Goal: Check status

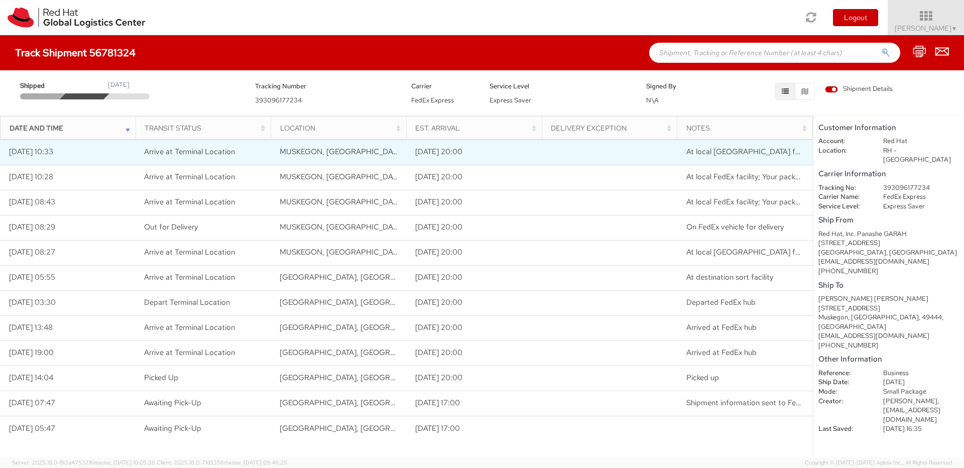
click at [636, 157] on td at bounding box center [610, 152] width 136 height 25
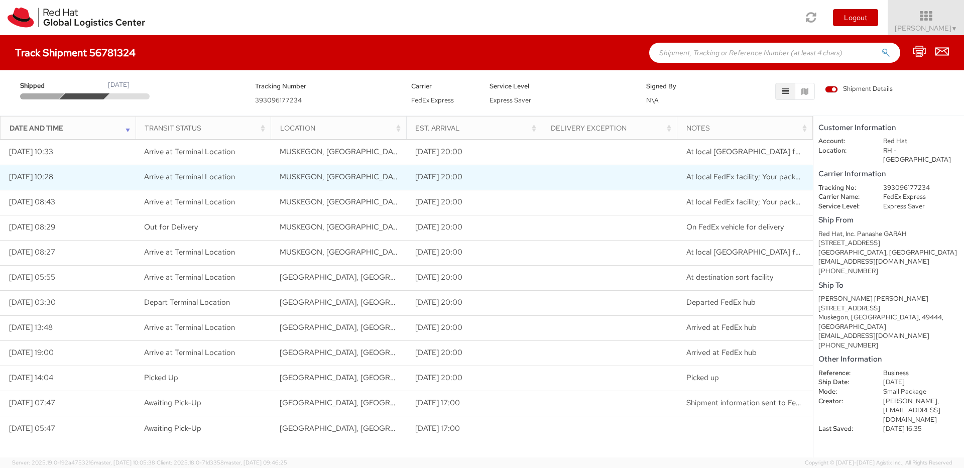
click at [703, 178] on span "At local FedEx facility; Your package is expected to arrive on the scheduled de…" at bounding box center [834, 177] width 297 height 10
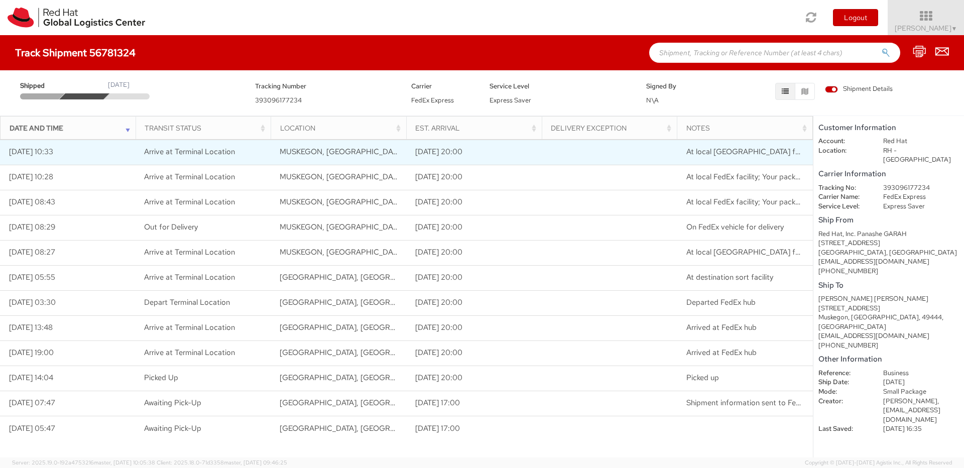
click at [117, 142] on td "09/15/2025 10:33" at bounding box center [68, 152] width 136 height 25
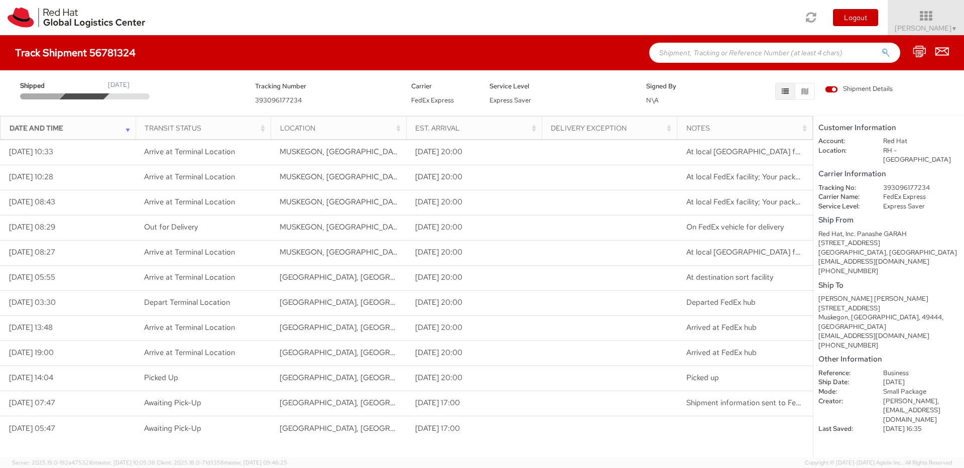
click at [778, 12] on div "Toggle navigation Logout Mayleigh Tjapkes ▼ Home Shipment Request My Shipments …" at bounding box center [482, 17] width 964 height 35
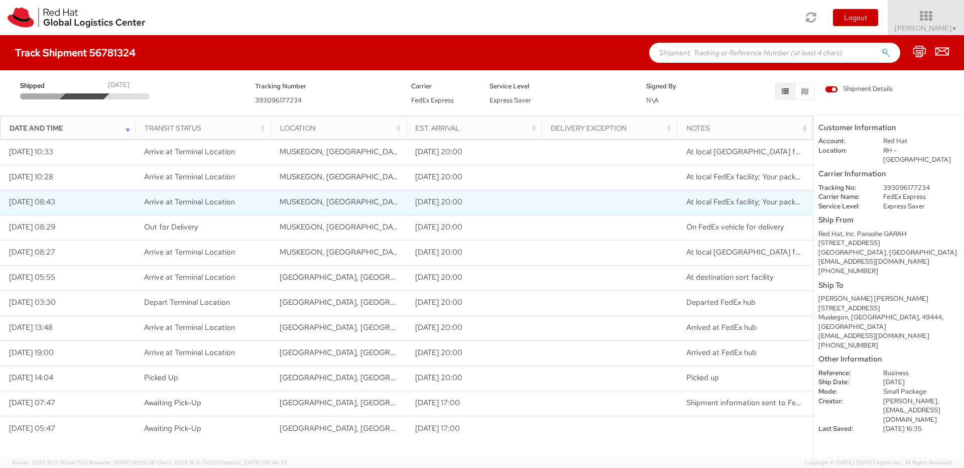
click at [202, 202] on span "Arrive at Terminal Location" at bounding box center [189, 202] width 91 height 10
